Goal: Task Accomplishment & Management: Use online tool/utility

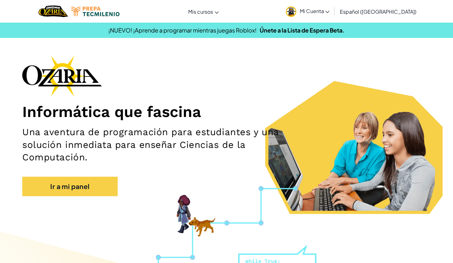
click at [329, 8] on span "Mi Cuenta" at bounding box center [315, 11] width 30 height 7
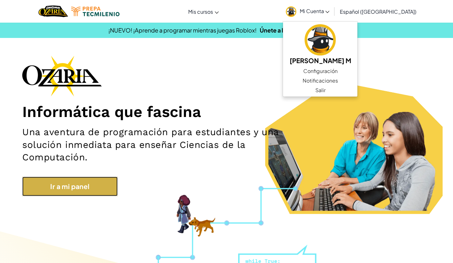
click at [75, 192] on link "Ir a mi panel" at bounding box center [69, 185] width 95 height 19
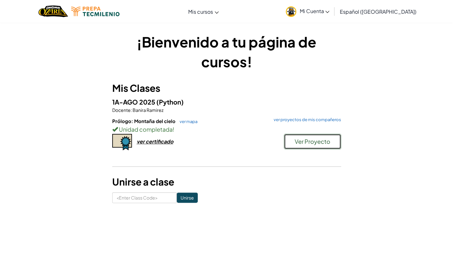
click at [294, 141] on button "Ver Proyecto" at bounding box center [312, 141] width 57 height 15
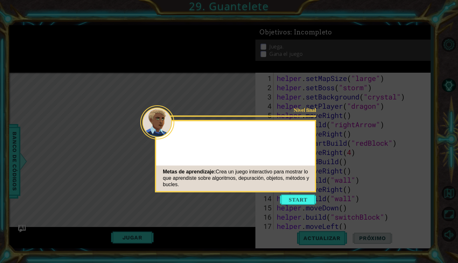
click at [296, 200] on button "Start" at bounding box center [298, 199] width 36 height 10
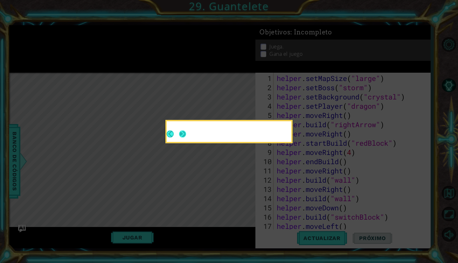
click at [181, 131] on button "Next" at bounding box center [182, 133] width 7 height 7
click at [181, 132] on icon at bounding box center [229, 131] width 458 height 263
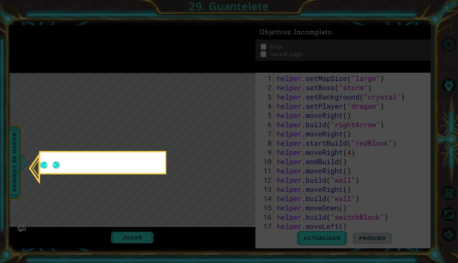
click at [181, 134] on icon at bounding box center [229, 131] width 458 height 263
click at [53, 165] on button "Next" at bounding box center [56, 164] width 7 height 7
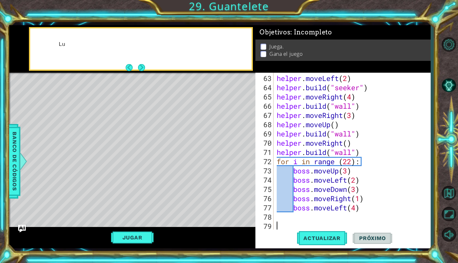
scroll to position [572, 0]
click at [142, 63] on footer at bounding box center [135, 68] width 19 height 10
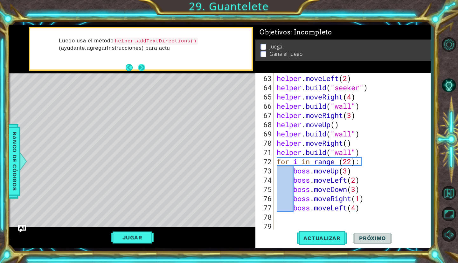
click at [142, 63] on footer at bounding box center [135, 68] width 19 height 10
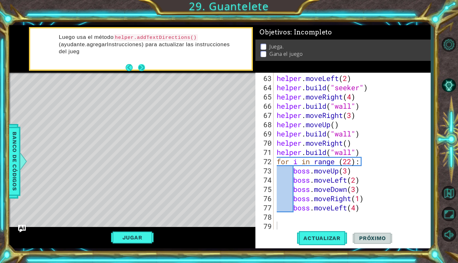
click at [142, 66] on button "Next" at bounding box center [141, 67] width 7 height 7
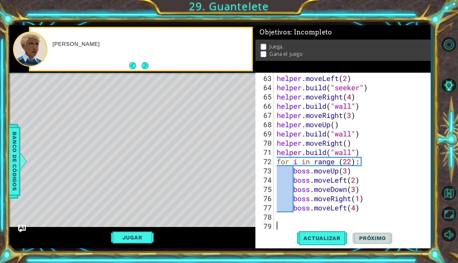
click at [142, 66] on button "Next" at bounding box center [145, 65] width 7 height 7
